Goal: Task Accomplishment & Management: Complete application form

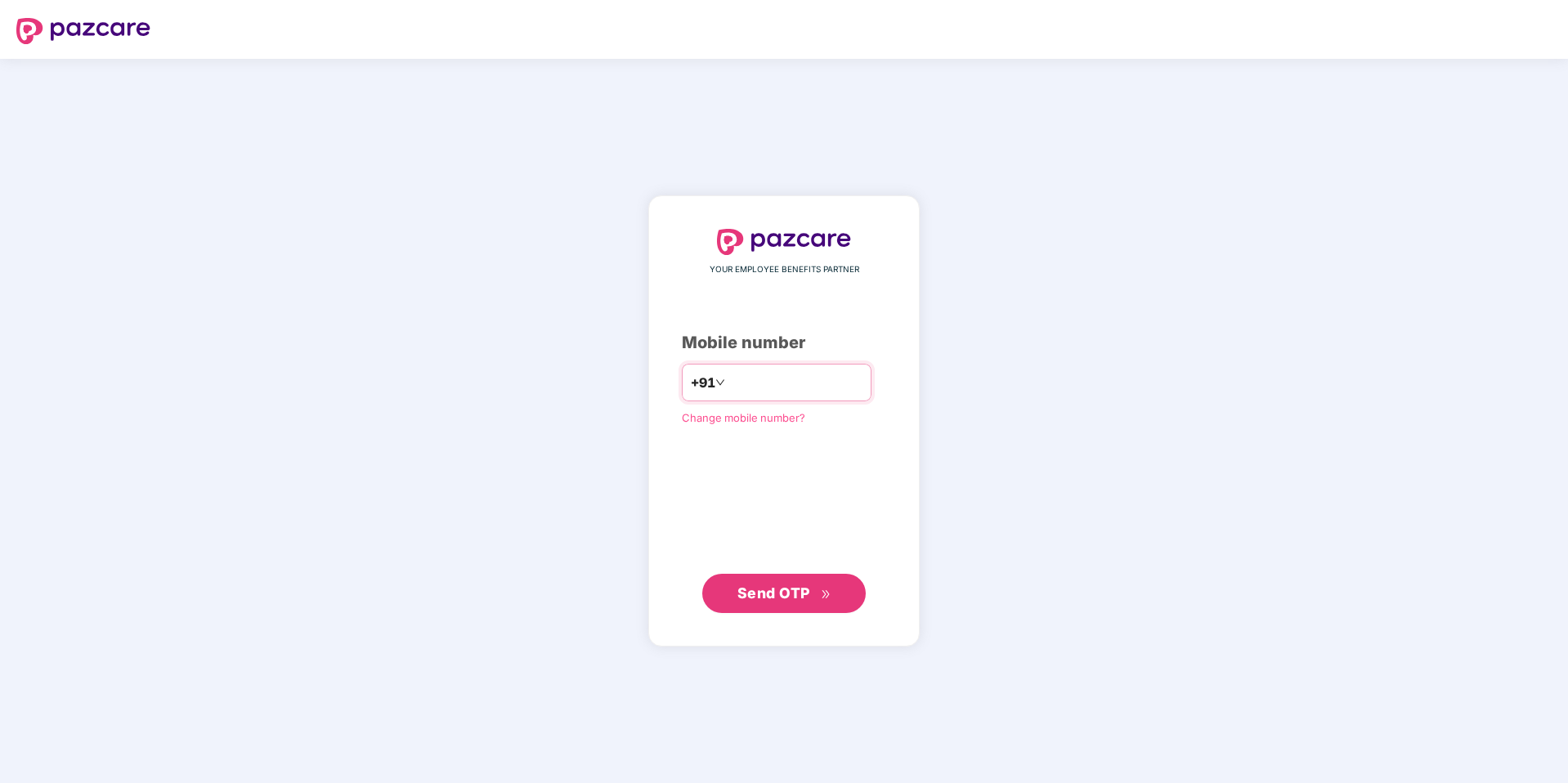
click at [771, 396] on div "+91" at bounding box center [776, 382] width 190 height 38
click at [766, 392] on input "number" at bounding box center [796, 382] width 134 height 26
type input "**********"
click at [778, 589] on span "Send OTP" at bounding box center [773, 593] width 73 height 18
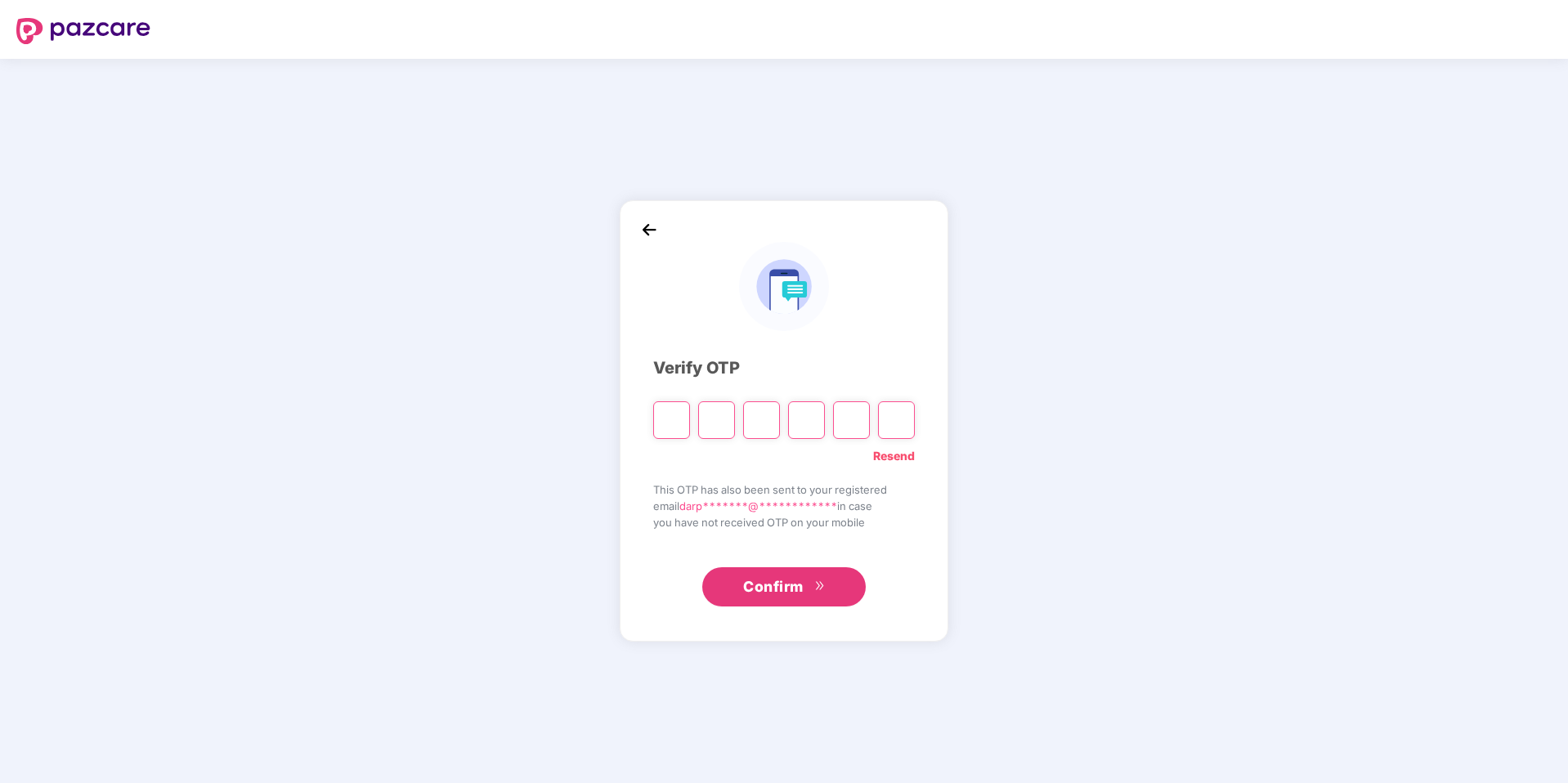
type input "*"
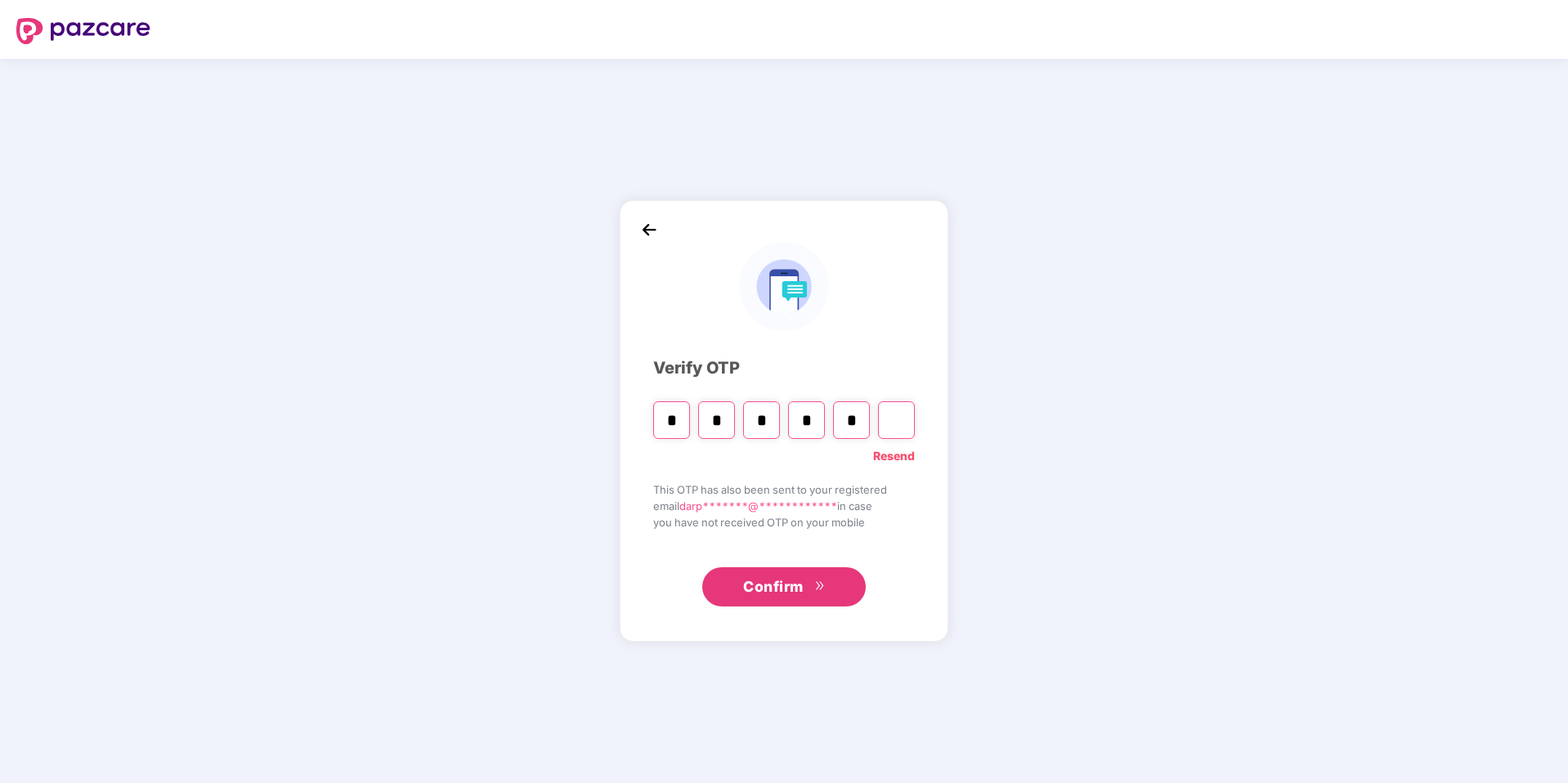
type input "*"
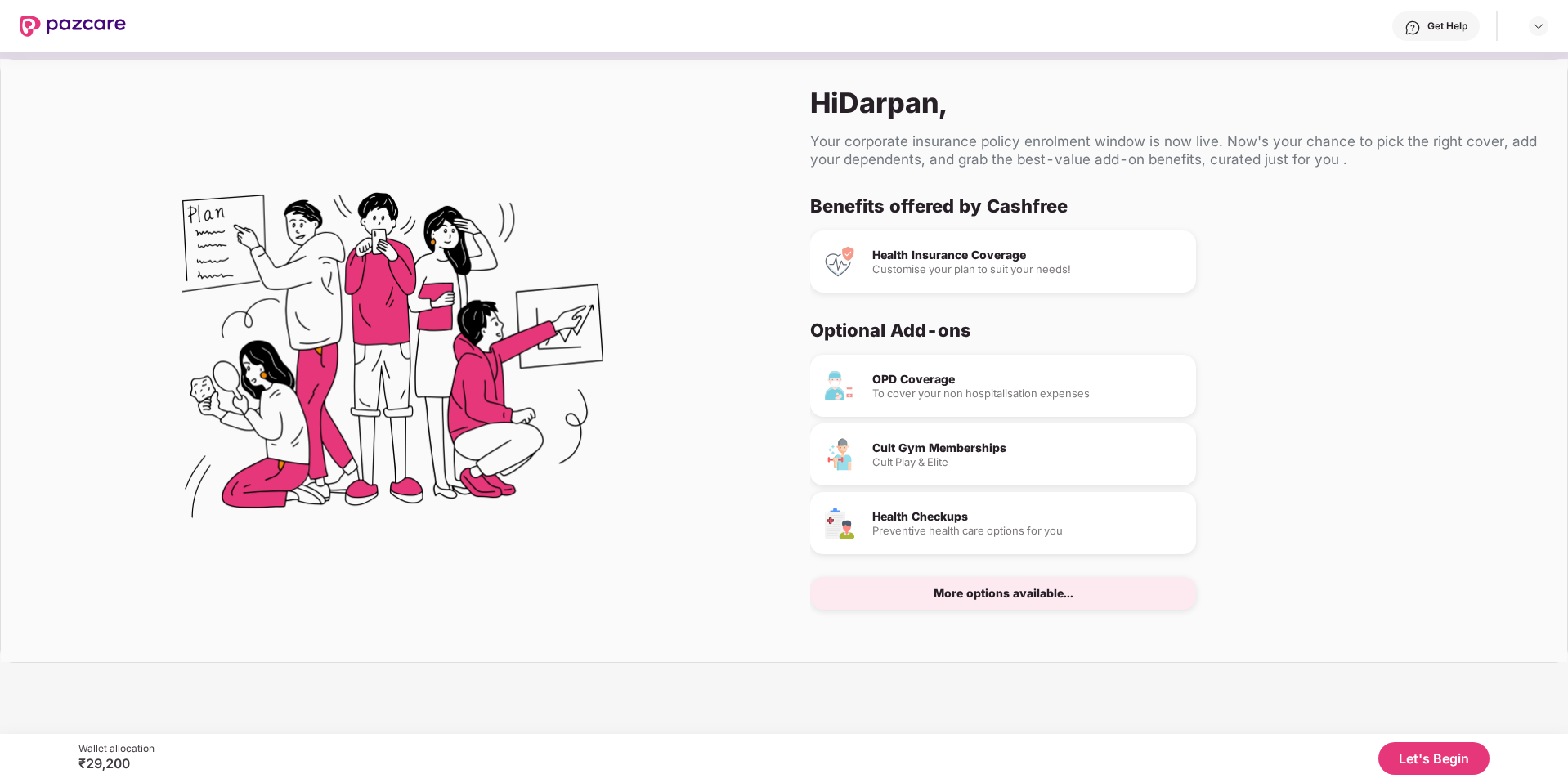
click at [1434, 756] on button "Let's Begin" at bounding box center [1434, 758] width 111 height 33
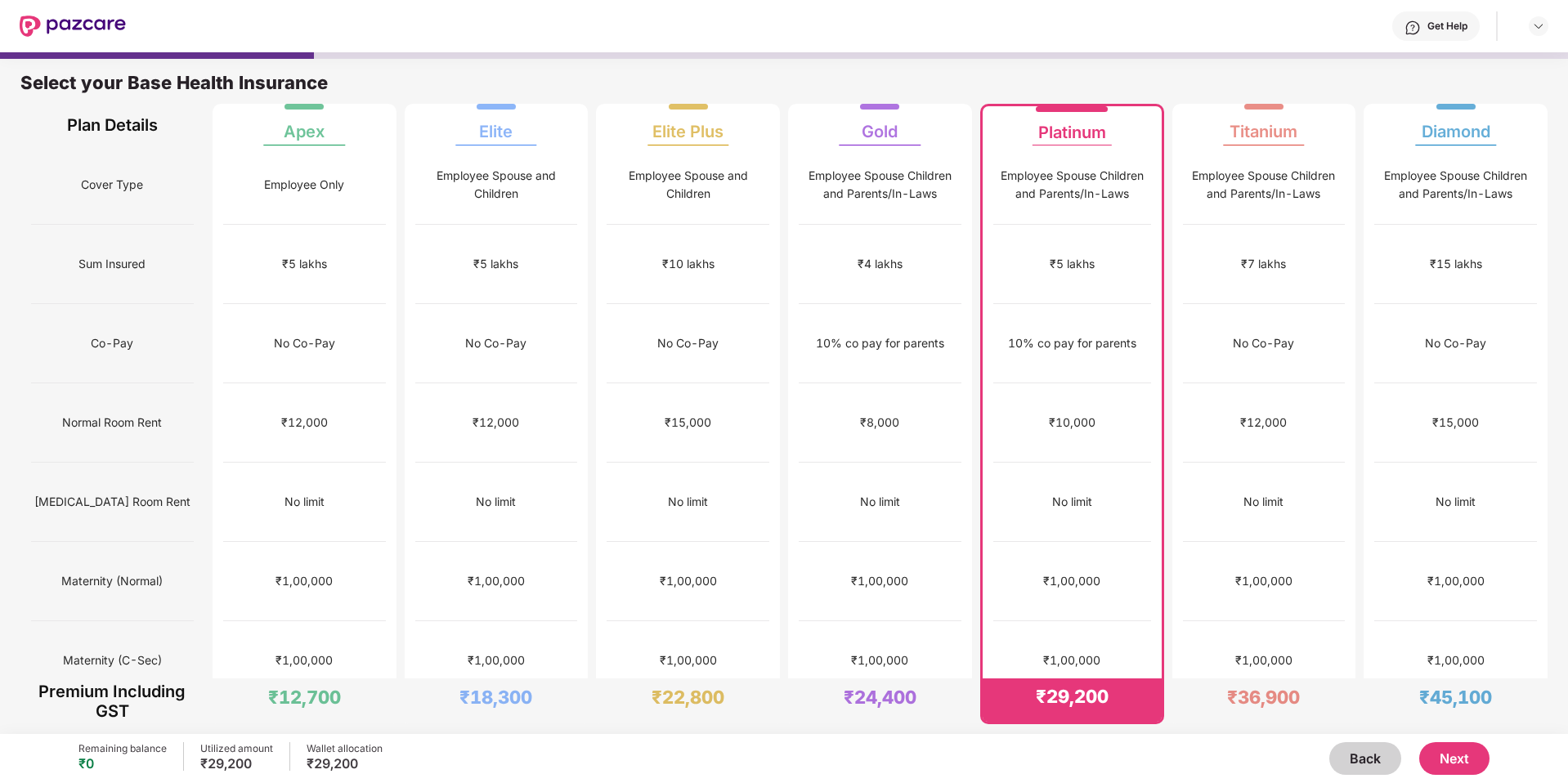
click at [1453, 755] on button "Next" at bounding box center [1454, 758] width 70 height 33
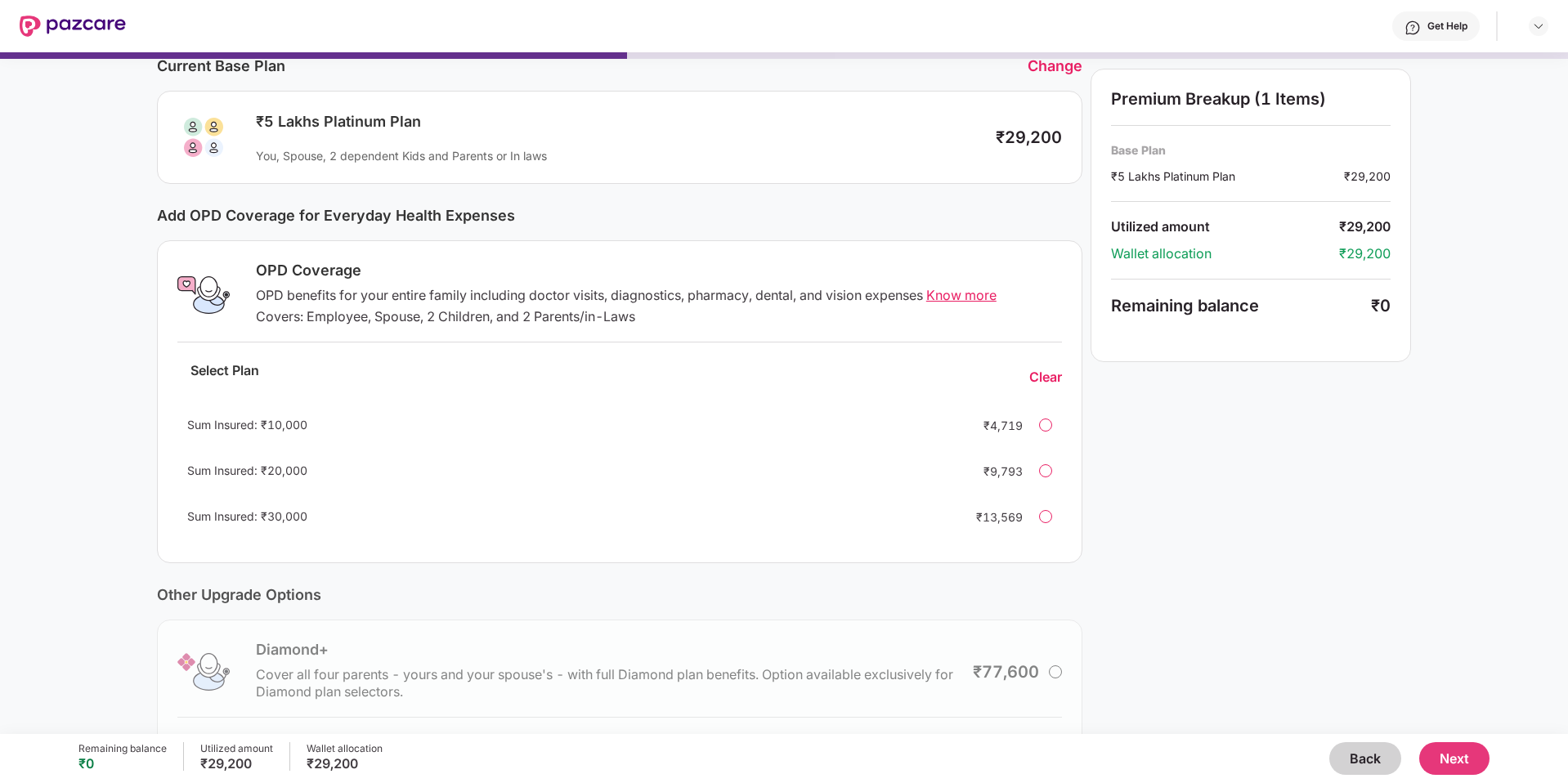
scroll to position [70, 0]
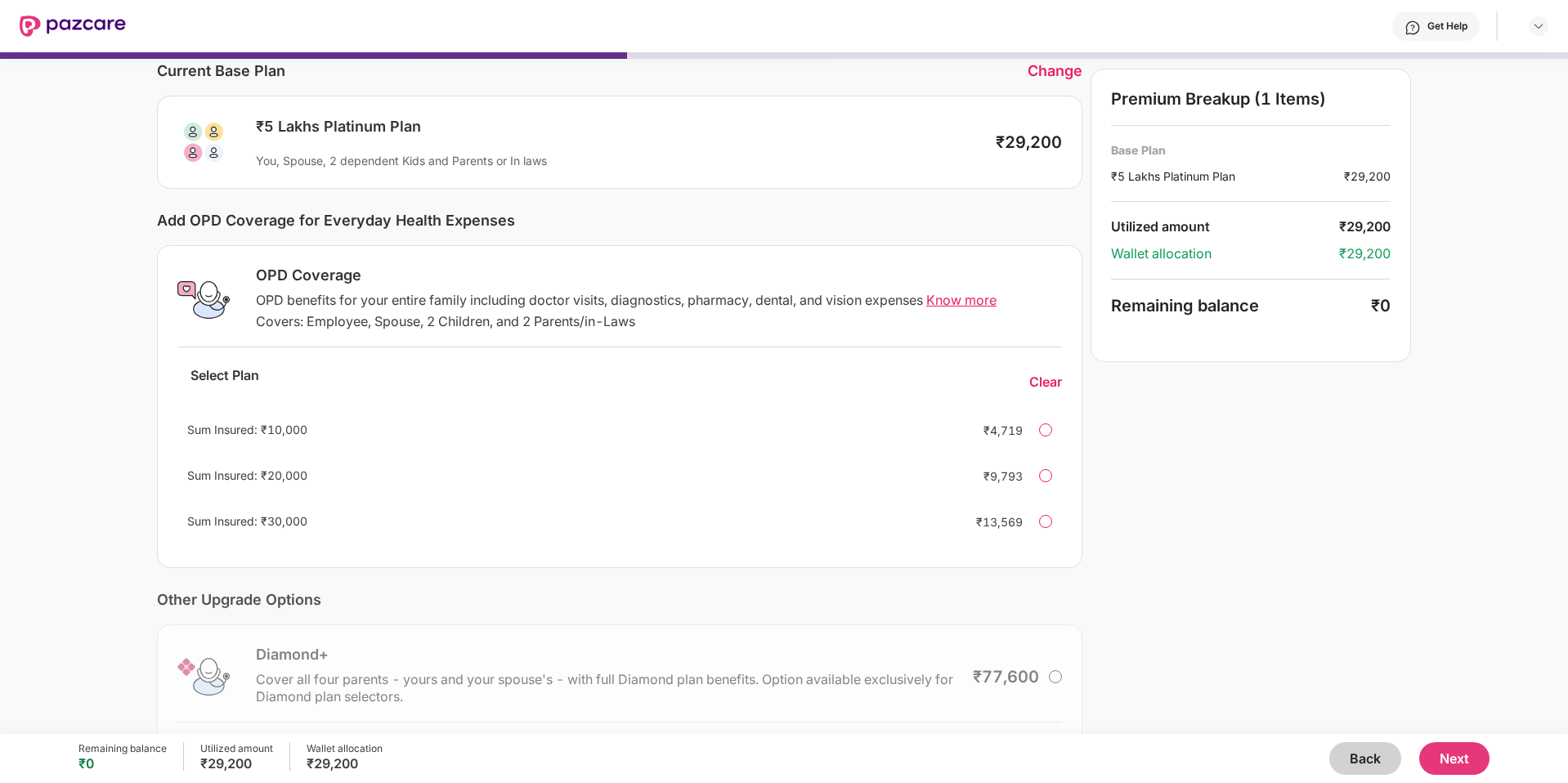
click at [435, 320] on div "Covers: Employee, Spouse, 2 Children, and 2 Parents/in-Laws" at bounding box center [658, 321] width 806 height 18
click at [1192, 438] on div "Premium Breakup (1 Items) Base Plan ₹5 Lakhs Platinum Plan ₹29,200 Utilized amo…" at bounding box center [1251, 451] width 320 height 791
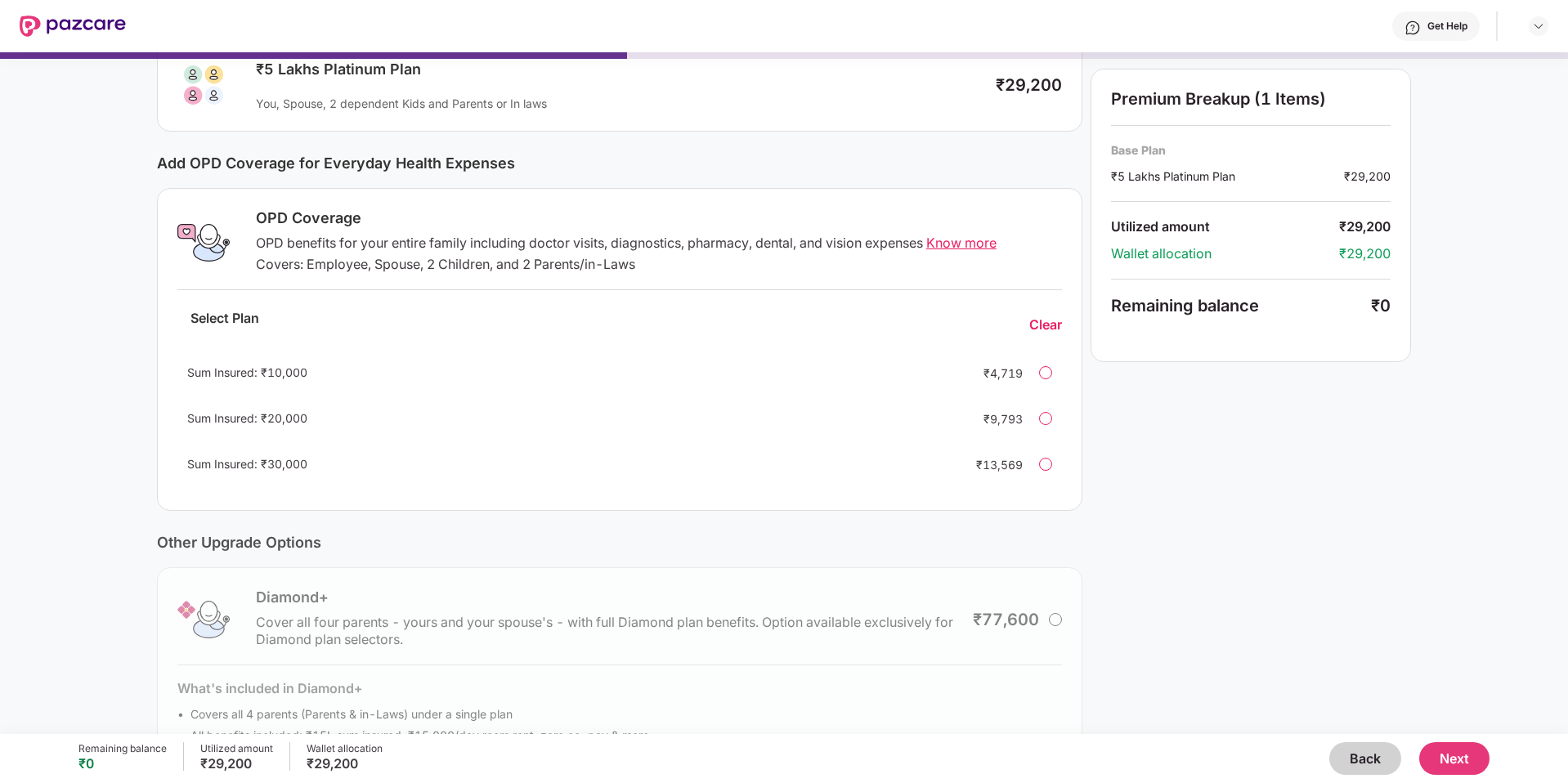
scroll to position [202, 0]
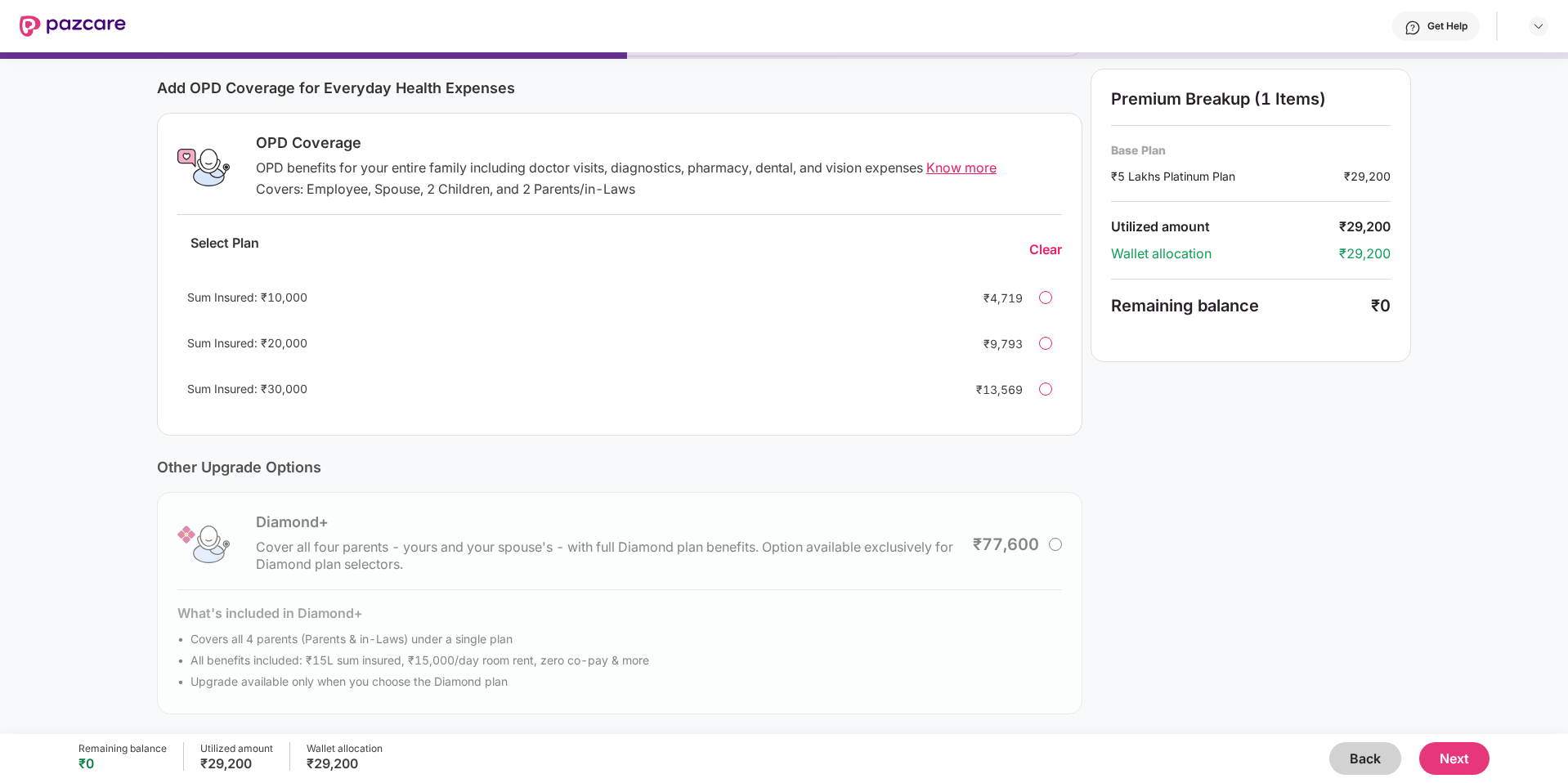
click at [1453, 760] on button "Next" at bounding box center [1454, 758] width 70 height 33
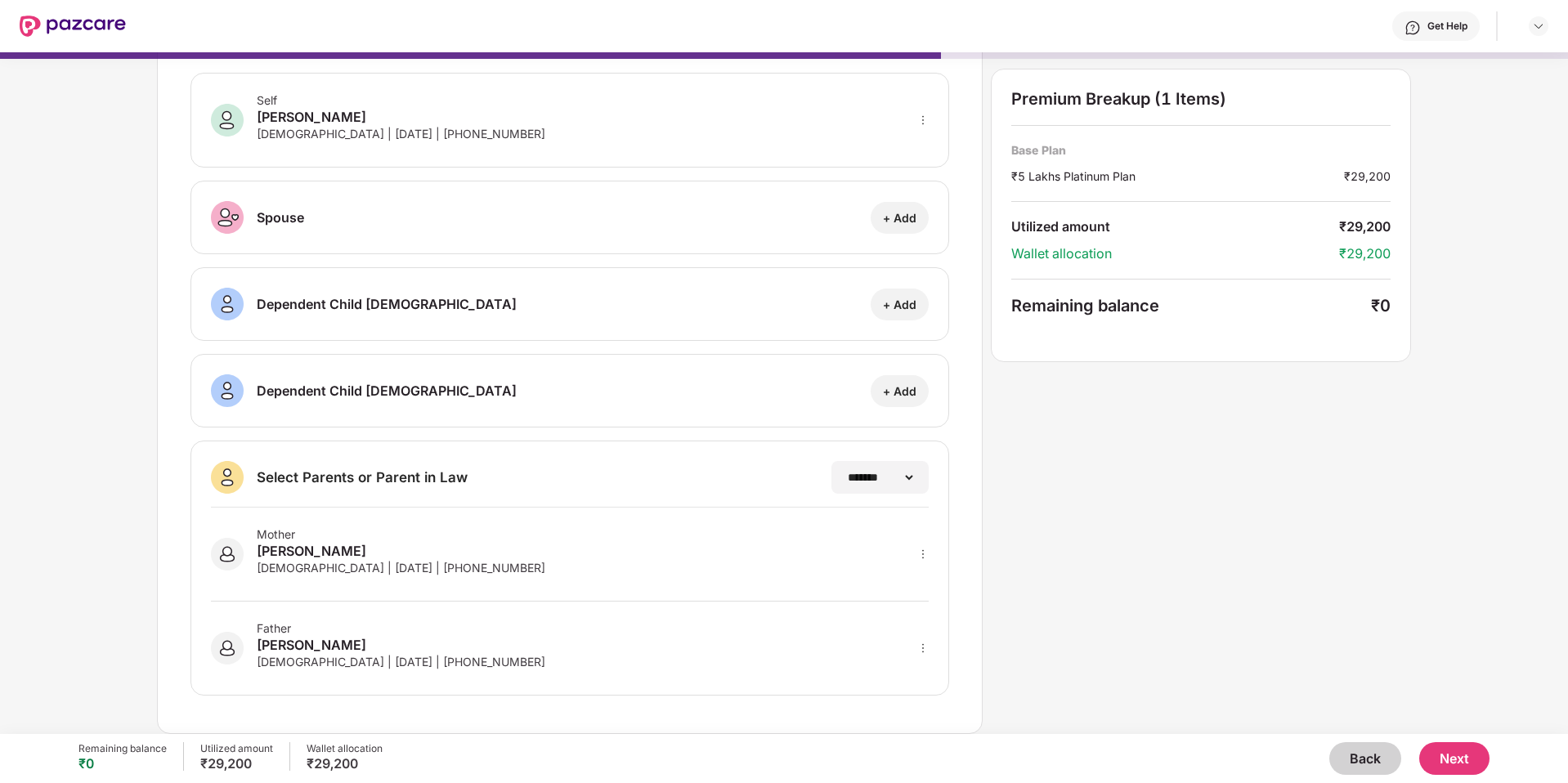
scroll to position [0, 0]
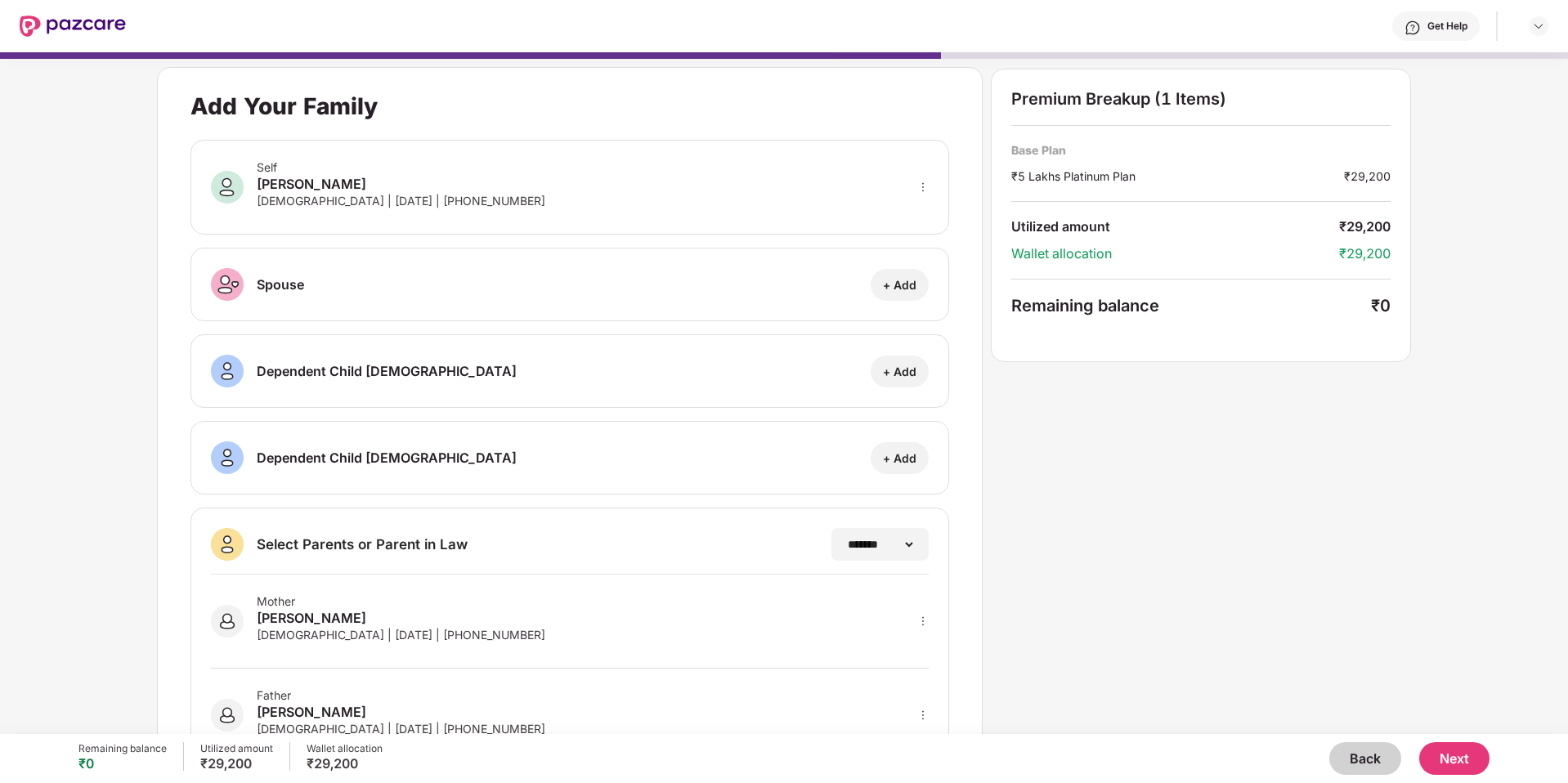
click at [1461, 752] on button "Next" at bounding box center [1454, 758] width 70 height 33
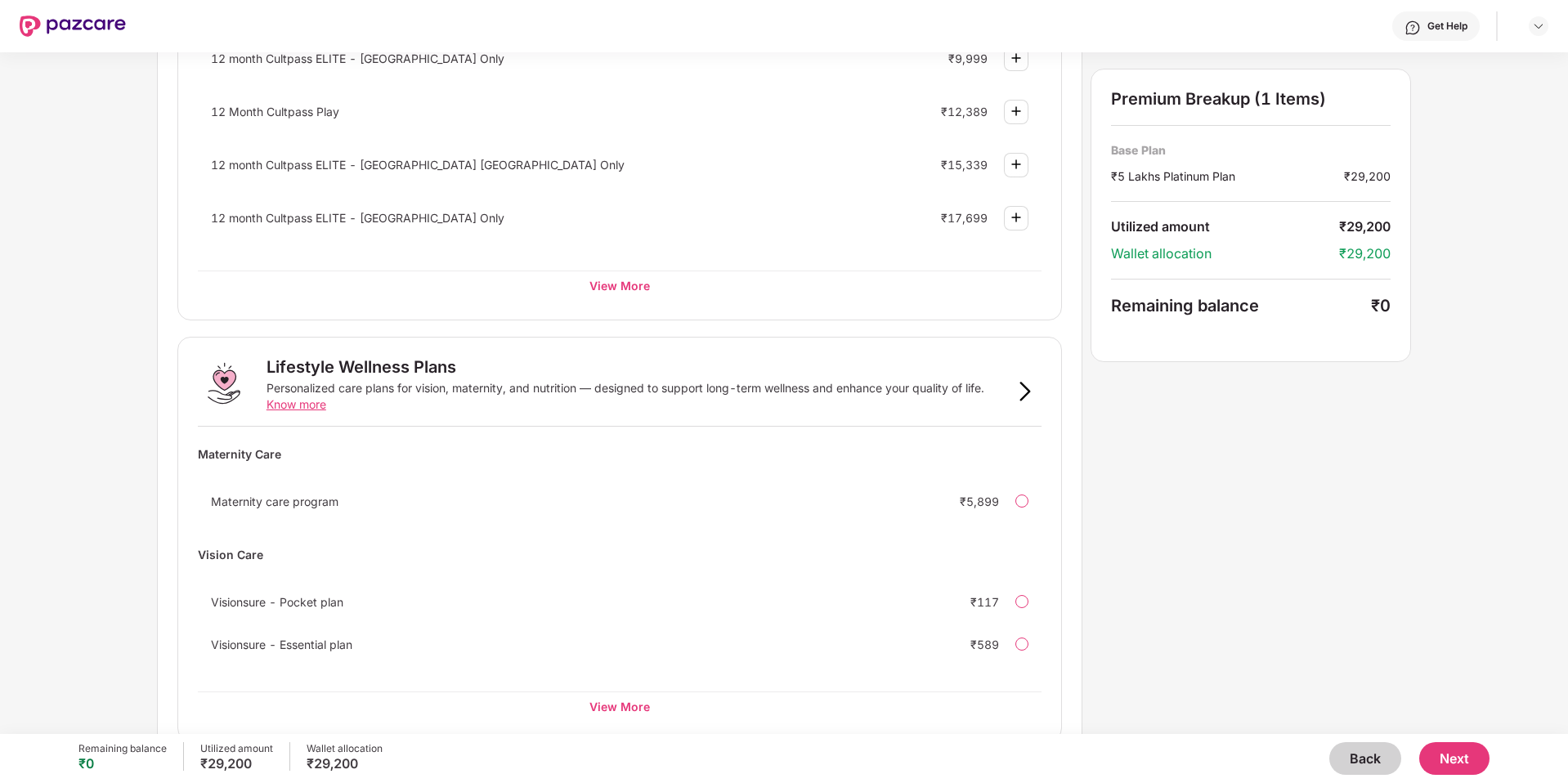
scroll to position [795, 0]
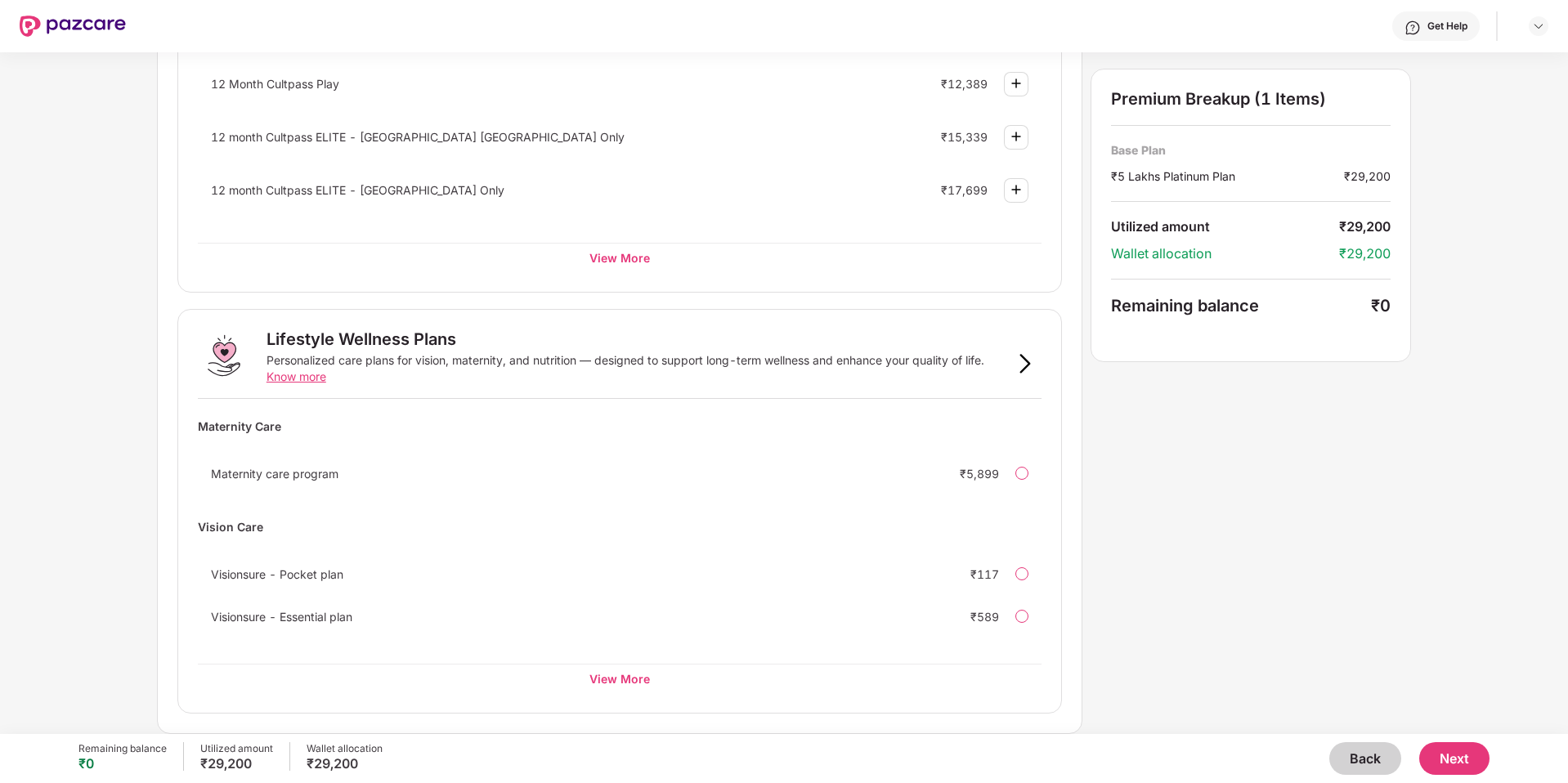
click at [1268, 464] on div "Preventive Health Checks Full-body checkups and diagnostics designed to catch h…" at bounding box center [784, 23] width 1254 height 1422
click at [1468, 761] on button "Next" at bounding box center [1454, 758] width 70 height 33
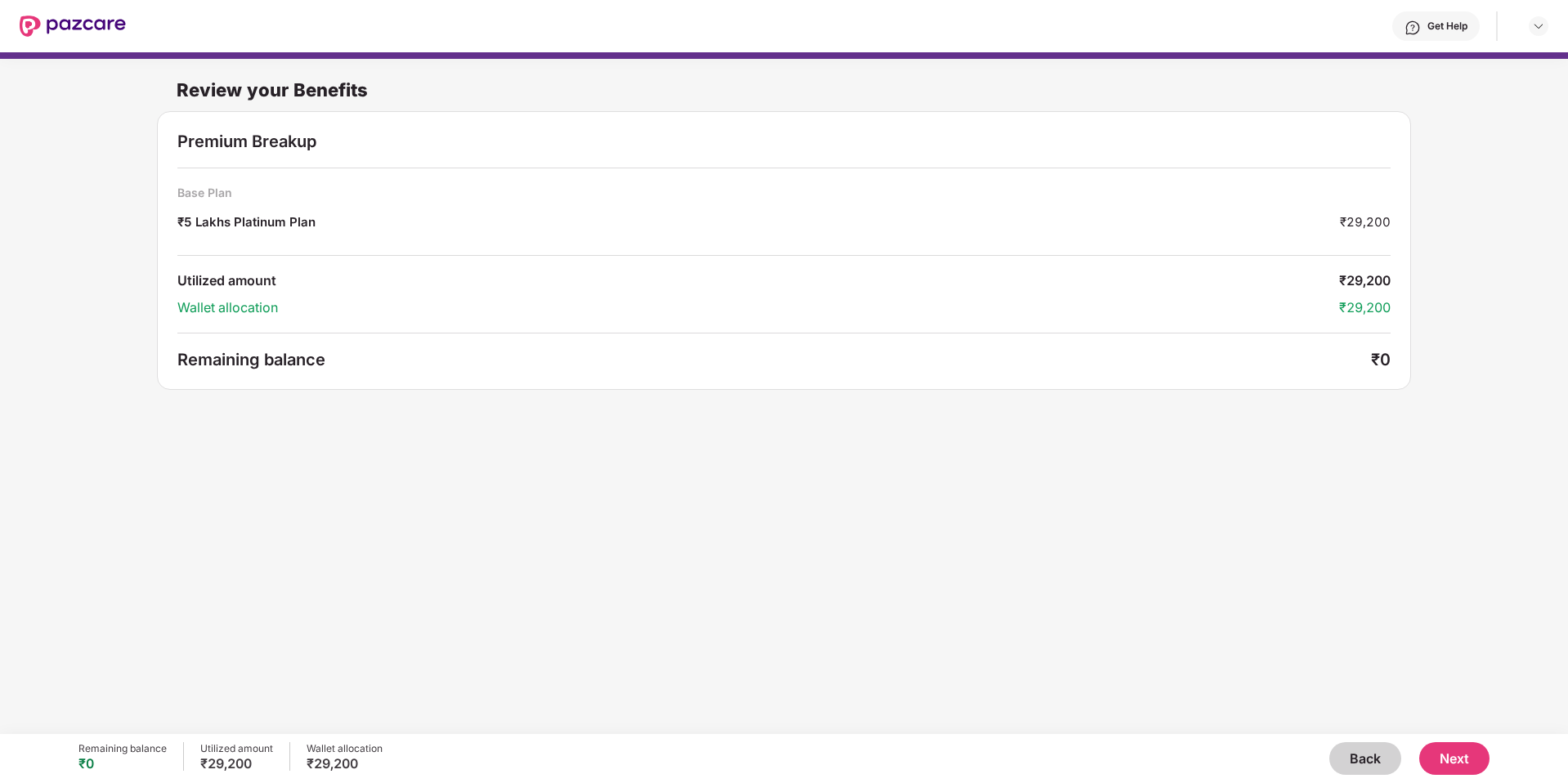
click at [1386, 543] on div "Review your Benefits Premium Breakup Base Plan ₹5 Lakhs Platinum Plan ₹29,200 U…" at bounding box center [784, 385] width 1568 height 665
click at [1461, 769] on button "Next" at bounding box center [1454, 758] width 70 height 33
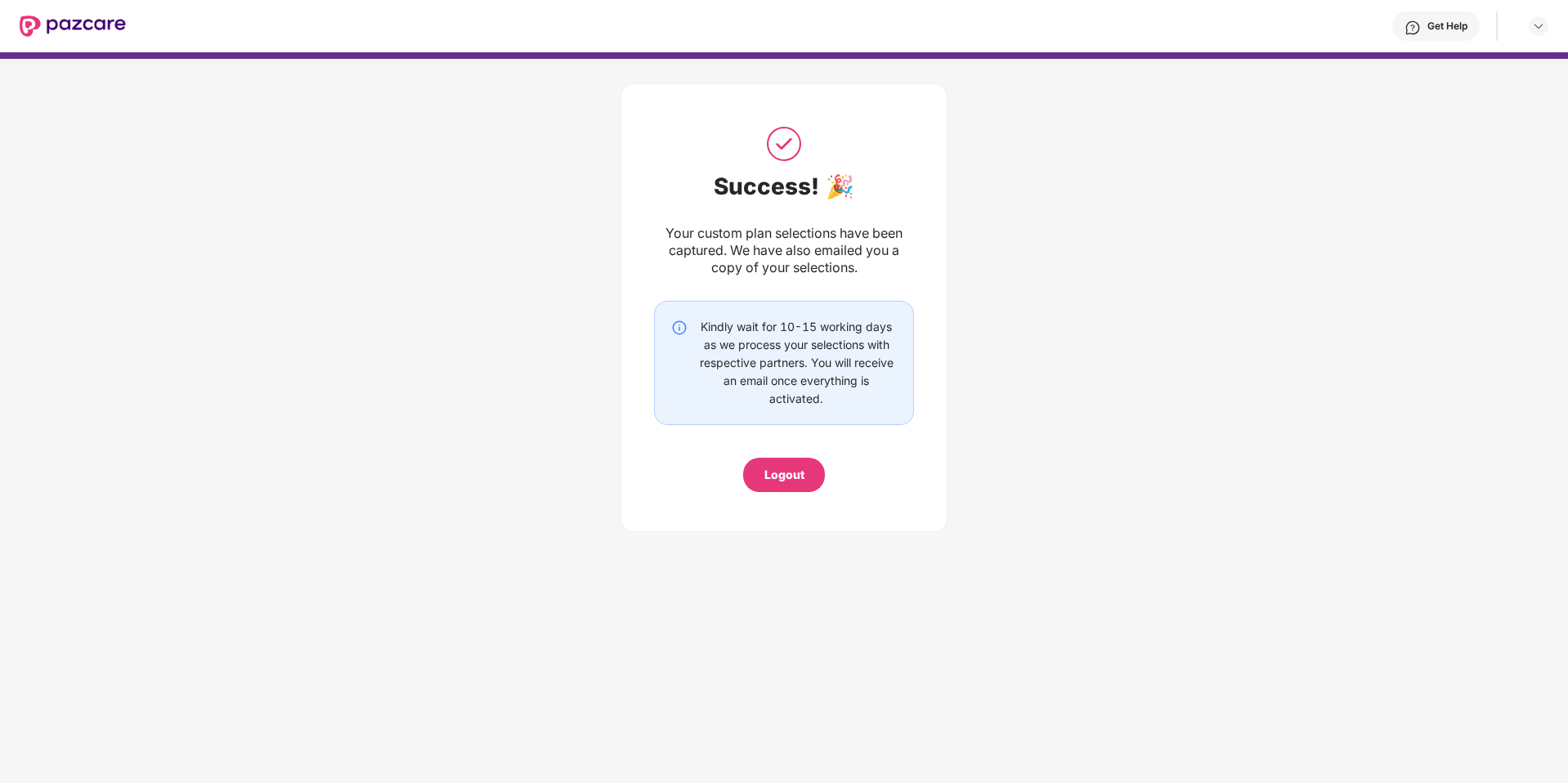
click at [779, 479] on div "Logout" at bounding box center [785, 474] width 40 height 18
